Goal: Information Seeking & Learning: Learn about a topic

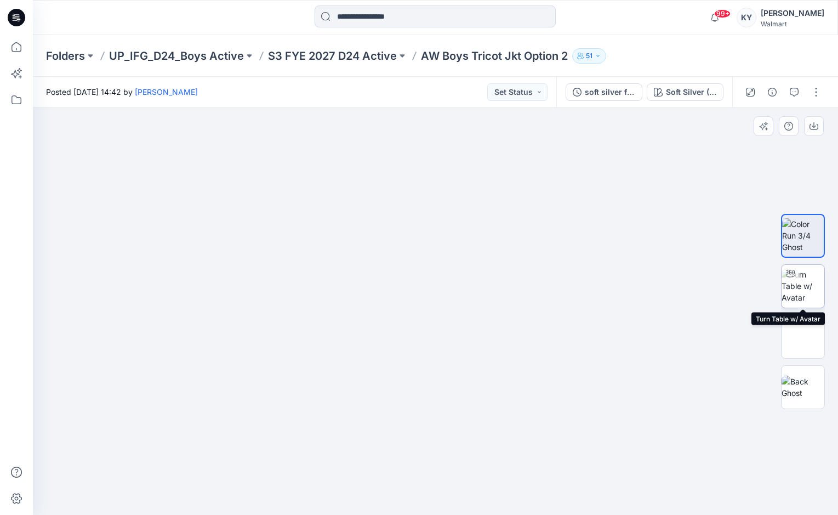
click at [804, 292] on img at bounding box center [803, 286] width 43 height 35
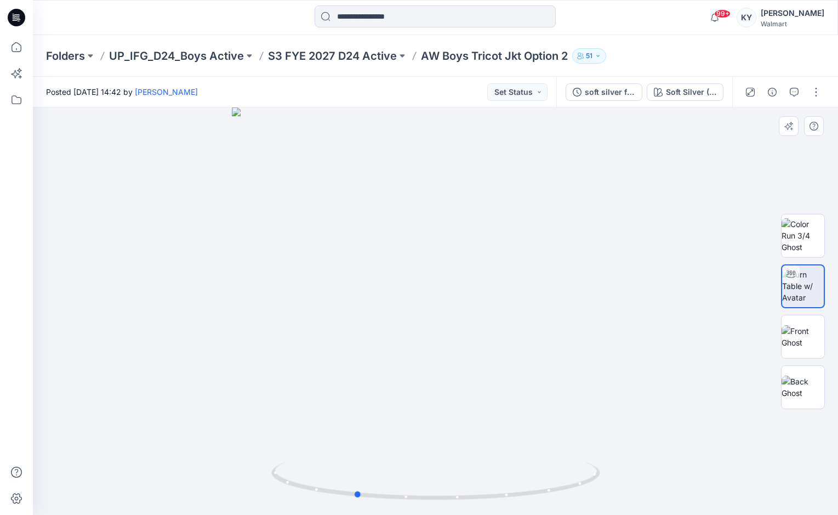
drag, startPoint x: 493, startPoint y: 280, endPoint x: 412, endPoint y: 306, distance: 84.6
click at [412, 306] on div at bounding box center [435, 310] width 805 height 407
drag, startPoint x: 390, startPoint y: 160, endPoint x: 411, endPoint y: 449, distance: 289.7
drag, startPoint x: 394, startPoint y: 259, endPoint x: 434, endPoint y: 264, distance: 40.3
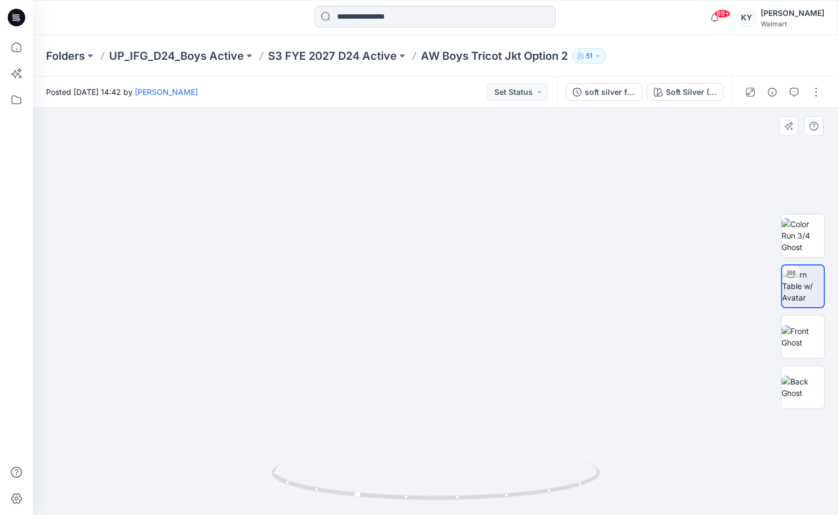
click at [434, 264] on img at bounding box center [486, 1] width 2246 height 1029
drag, startPoint x: 356, startPoint y: 239, endPoint x: 333, endPoint y: 238, distance: 22.5
drag, startPoint x: 313, startPoint y: 486, endPoint x: 420, endPoint y: 454, distance: 111.7
click at [420, 454] on div at bounding box center [435, 310] width 805 height 407
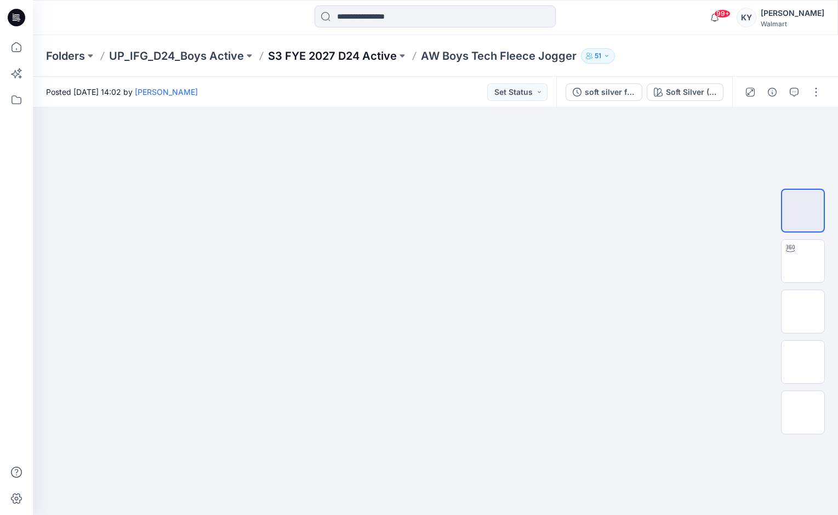
click at [355, 56] on p "S3 FYE 2027 D24 Active" at bounding box center [332, 55] width 129 height 15
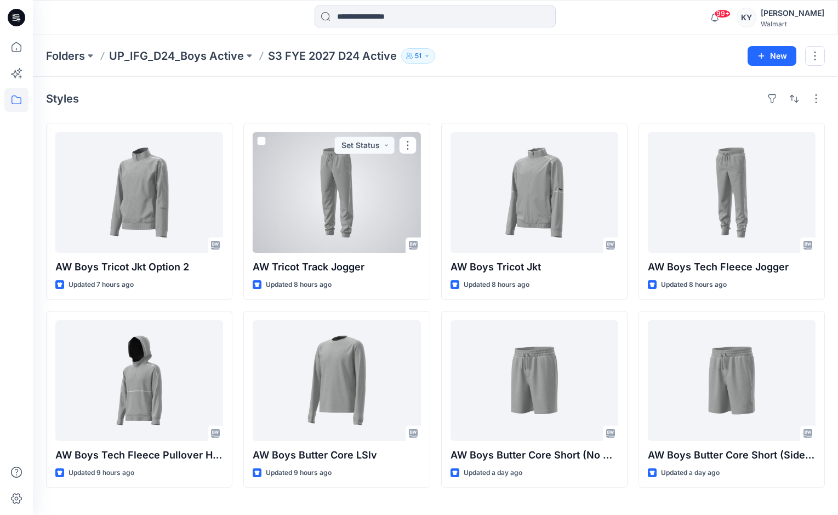
click at [345, 206] on div at bounding box center [337, 192] width 168 height 121
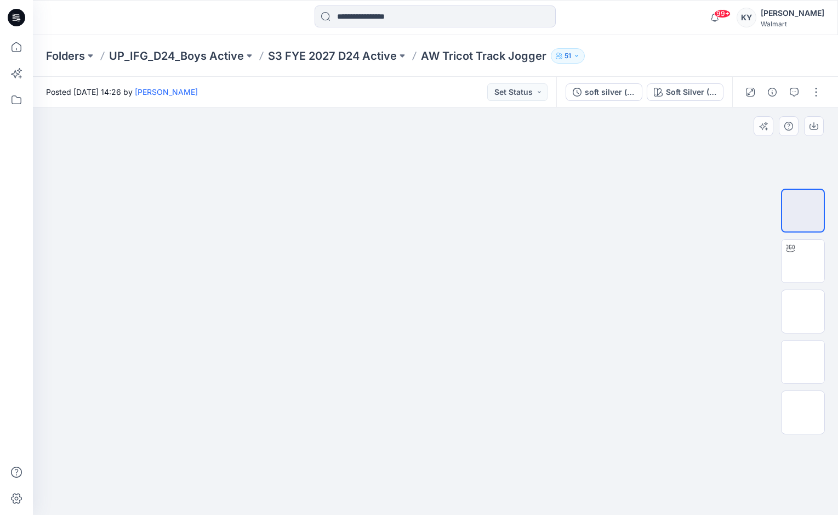
click at [541, 300] on div at bounding box center [435, 310] width 805 height 407
click at [813, 262] on img at bounding box center [803, 260] width 43 height 35
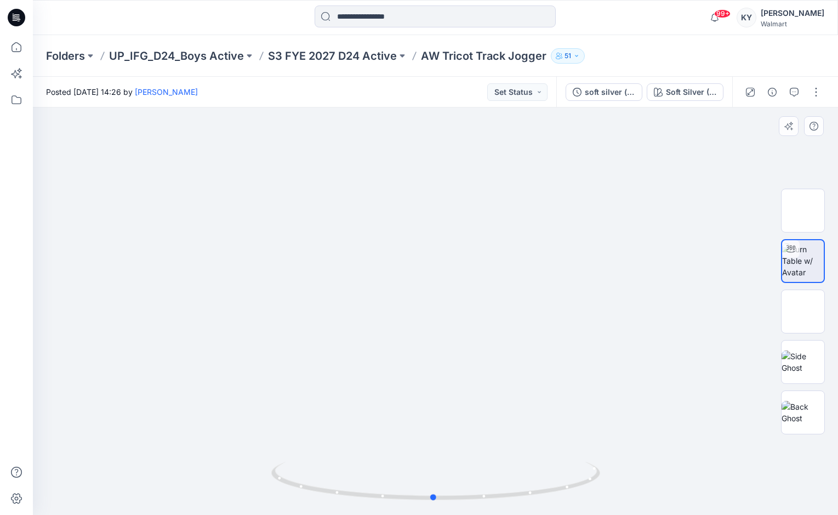
drag, startPoint x: 485, startPoint y: 351, endPoint x: 481, endPoint y: 270, distance: 81.8
click at [481, 269] on div at bounding box center [435, 310] width 805 height 407
drag, startPoint x: 470, startPoint y: 422, endPoint x: 464, endPoint y: 365, distance: 57.3
click at [464, 366] on div at bounding box center [435, 310] width 805 height 407
drag, startPoint x: 430, startPoint y: 353, endPoint x: 442, endPoint y: 241, distance: 112.5
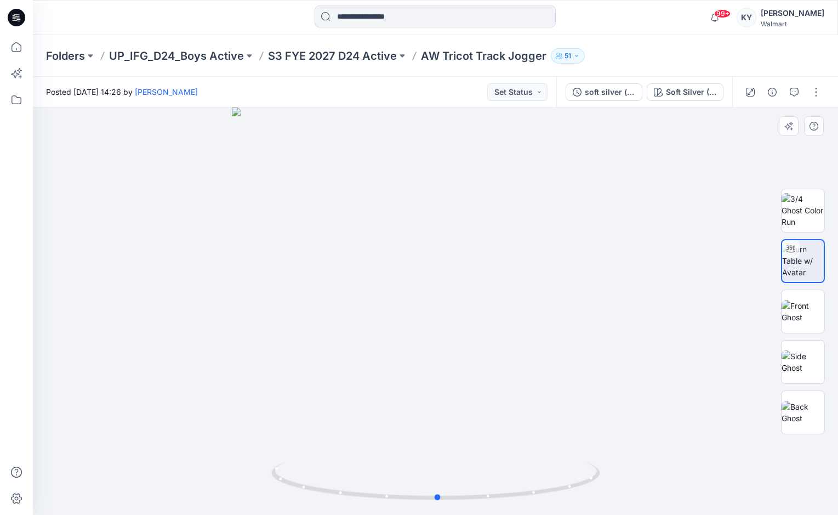
click at [442, 241] on div at bounding box center [435, 310] width 805 height 407
drag, startPoint x: 509, startPoint y: 498, endPoint x: 448, endPoint y: 486, distance: 62.2
click at [448, 486] on icon at bounding box center [437, 482] width 332 height 41
